Goal: Navigation & Orientation: Find specific page/section

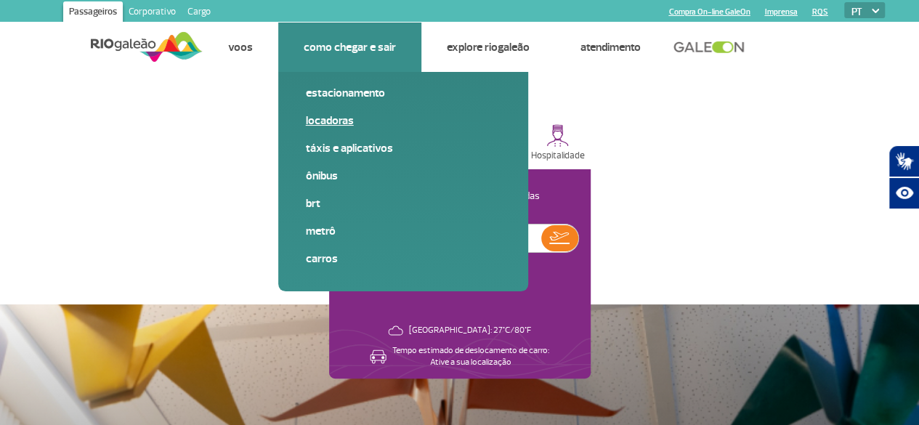
click at [333, 126] on link "Locadoras" at bounding box center [403, 121] width 195 height 16
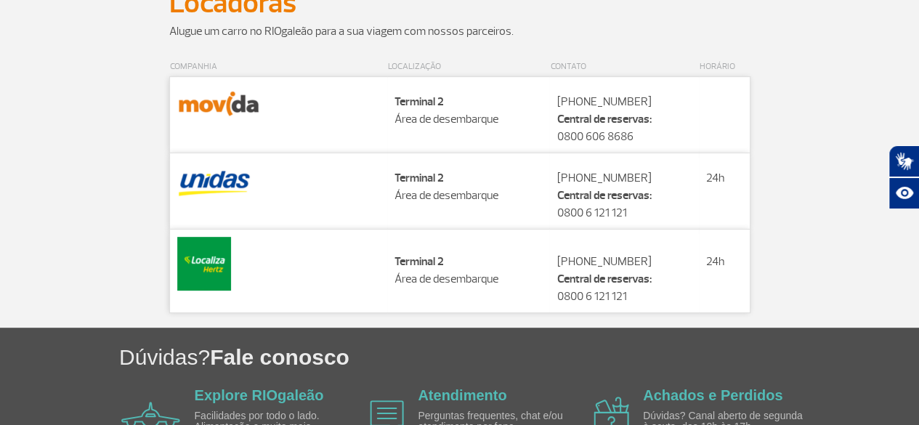
scroll to position [145, 0]
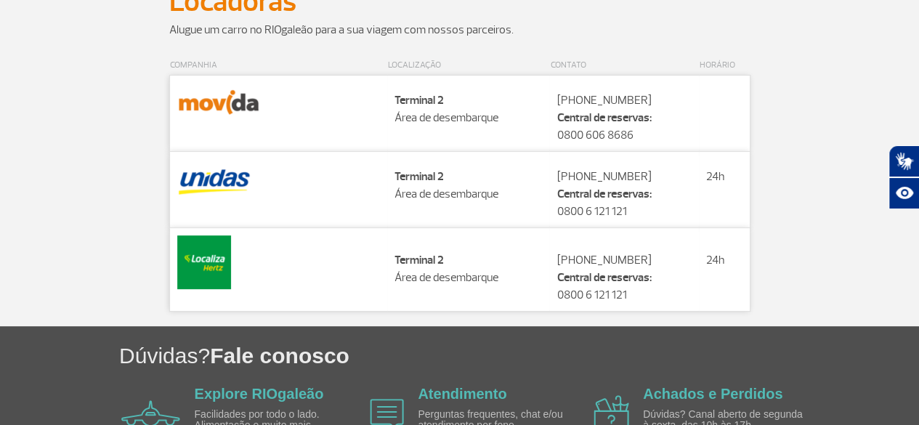
click at [711, 68] on th "HORÁRIO" at bounding box center [724, 66] width 51 height 20
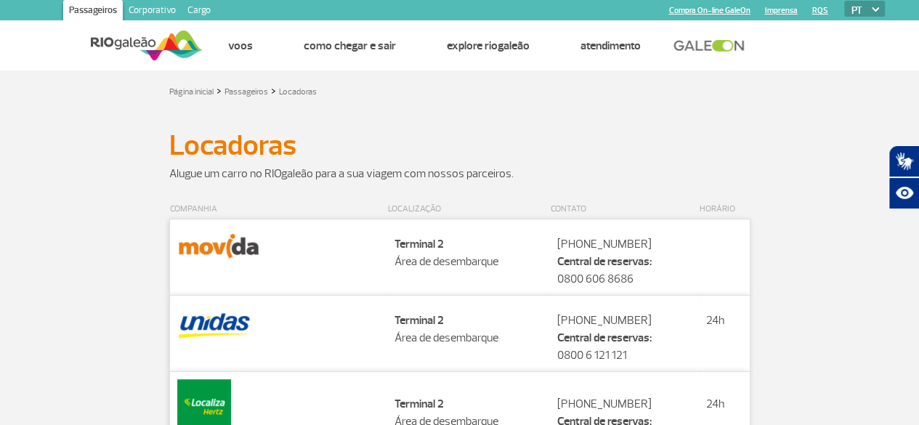
scroll to position [0, 0]
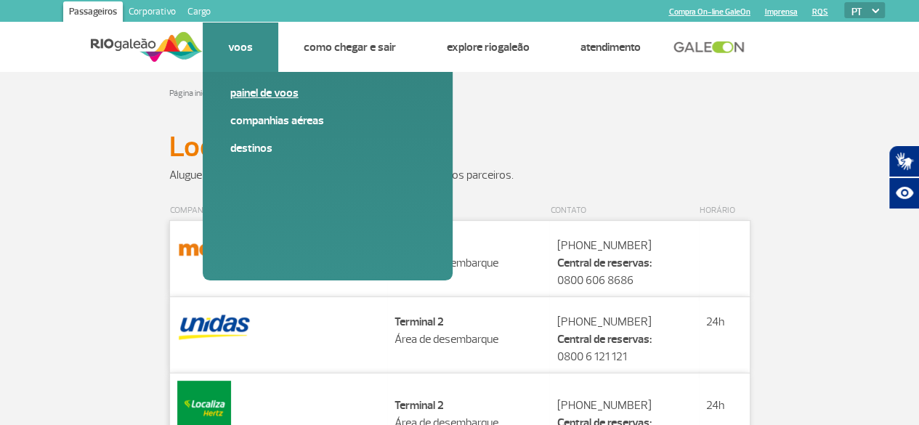
click at [257, 90] on link "Painel de voos" at bounding box center [327, 93] width 195 height 16
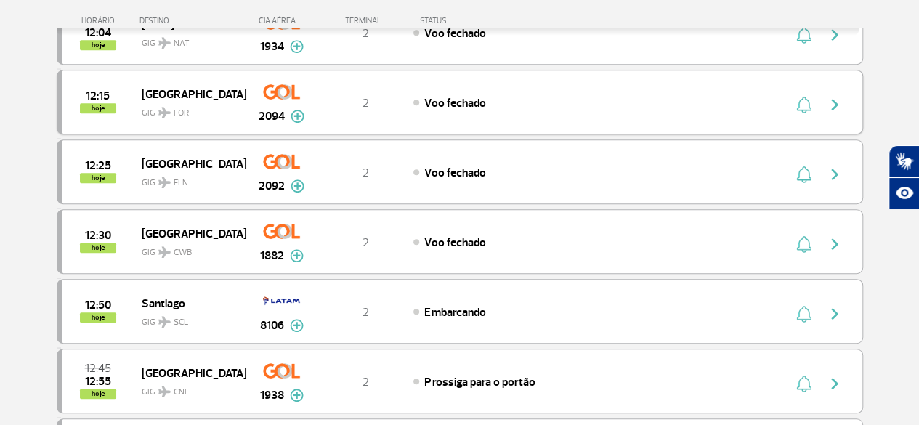
scroll to position [436, 0]
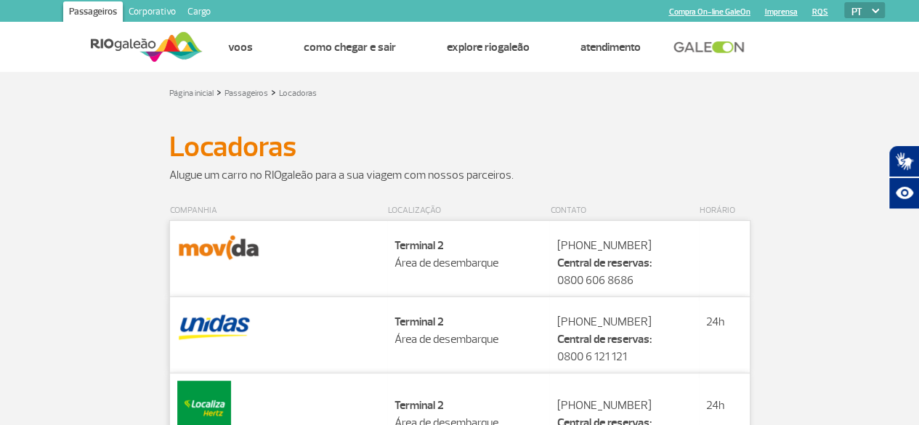
click at [149, 11] on link "Corporativo" at bounding box center [152, 12] width 59 height 23
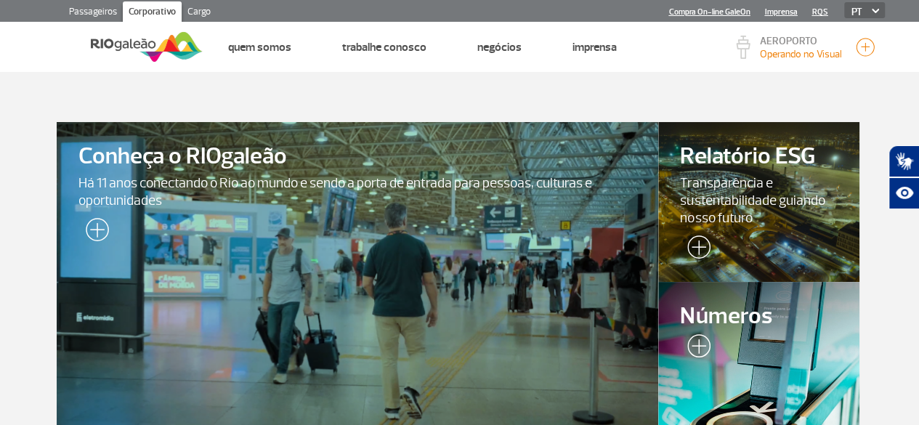
click at [87, 17] on link "Passageiros" at bounding box center [93, 12] width 60 height 23
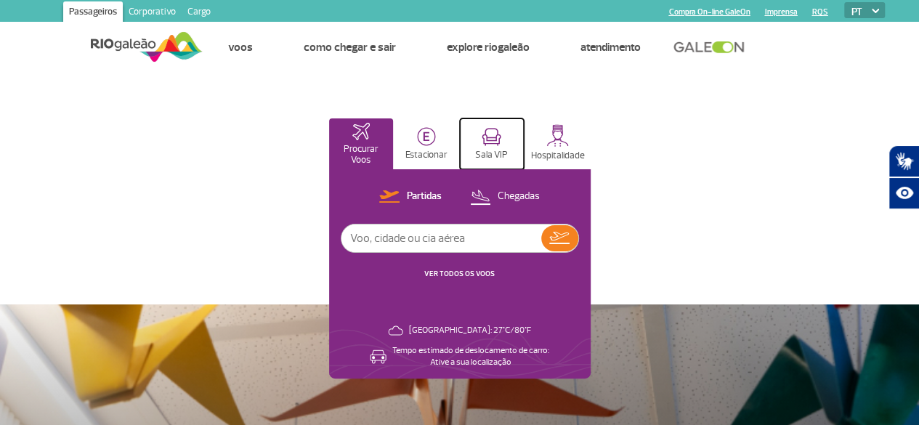
click at [501, 140] on img at bounding box center [492, 137] width 20 height 18
